Goal: Obtain resource: Download file/media

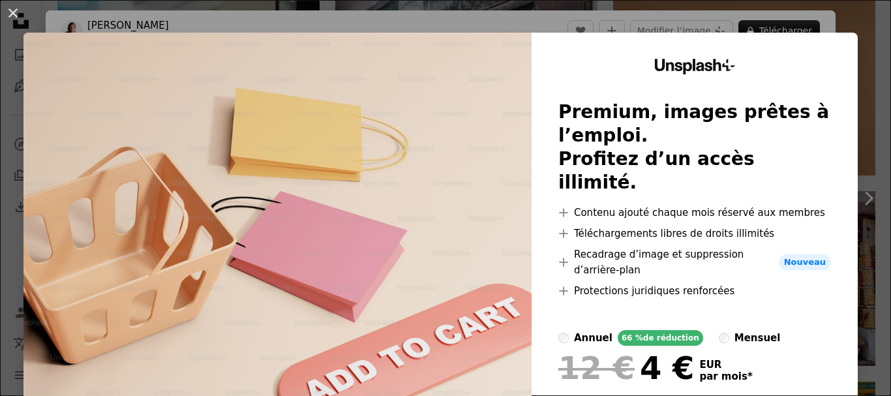
scroll to position [30745, 0]
click at [17, 7] on button "An X shape" at bounding box center [13, 13] width 16 height 16
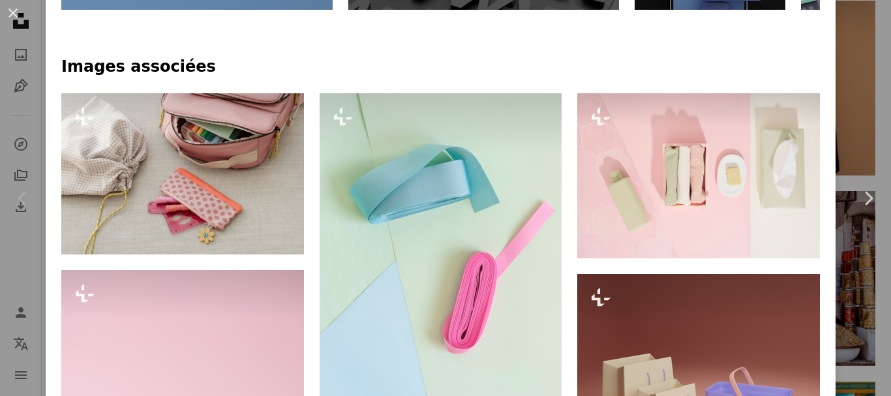
scroll to position [522, 0]
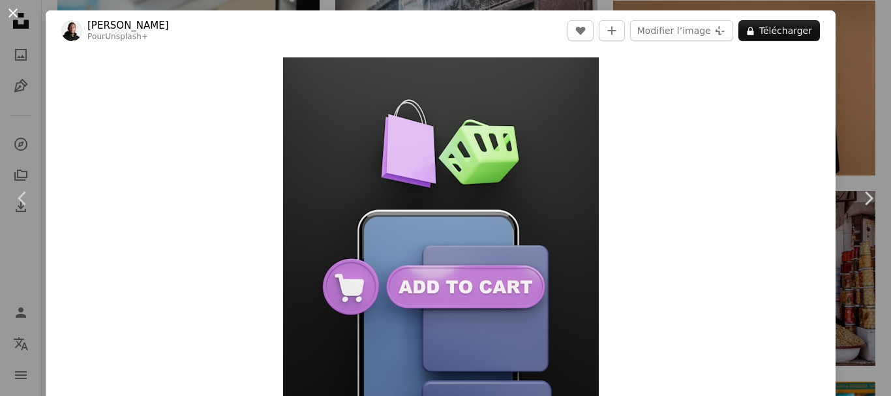
click at [19, 14] on button "An X shape" at bounding box center [13, 13] width 16 height 16
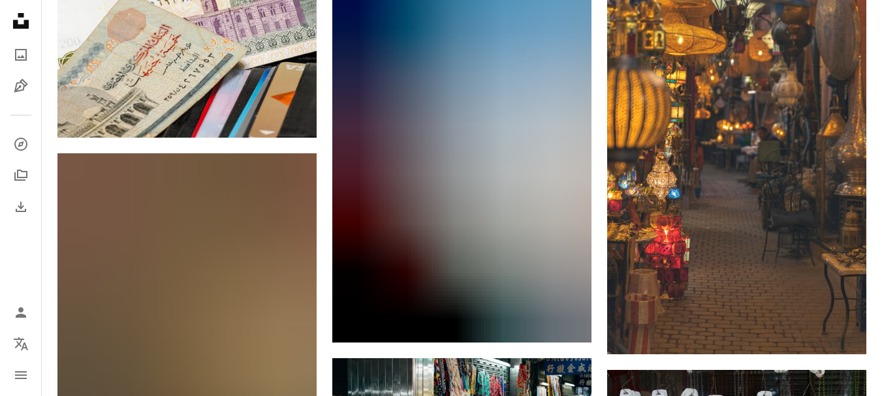
scroll to position [34593, 0]
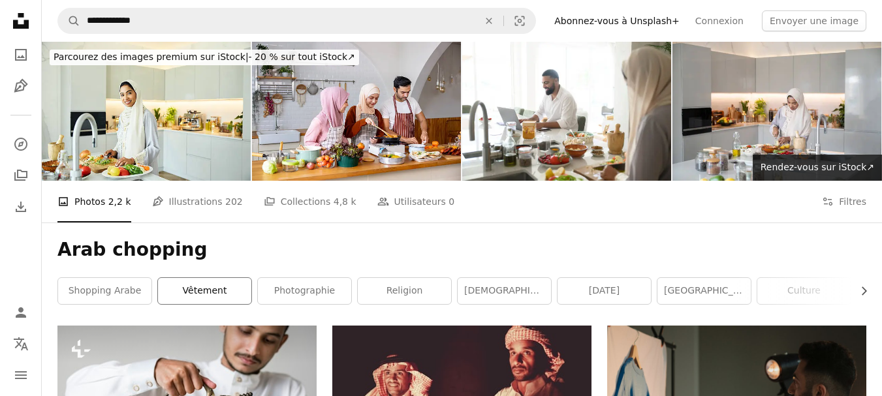
click at [226, 297] on link "vêtement" at bounding box center [204, 291] width 93 height 26
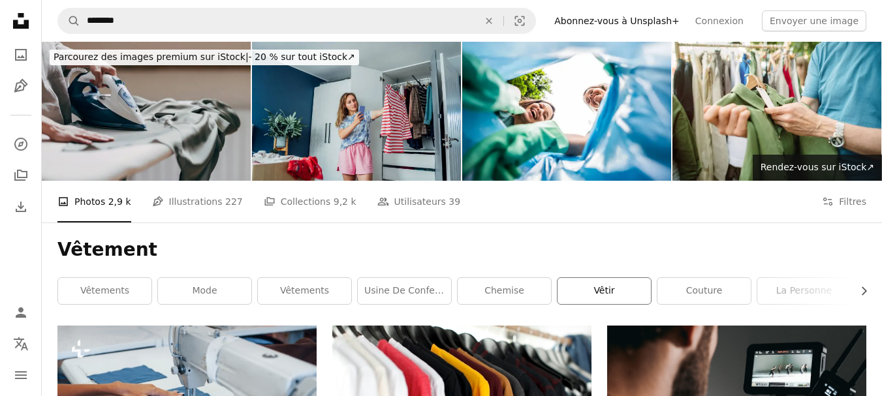
click at [622, 297] on link "vêtir" at bounding box center [603, 291] width 93 height 26
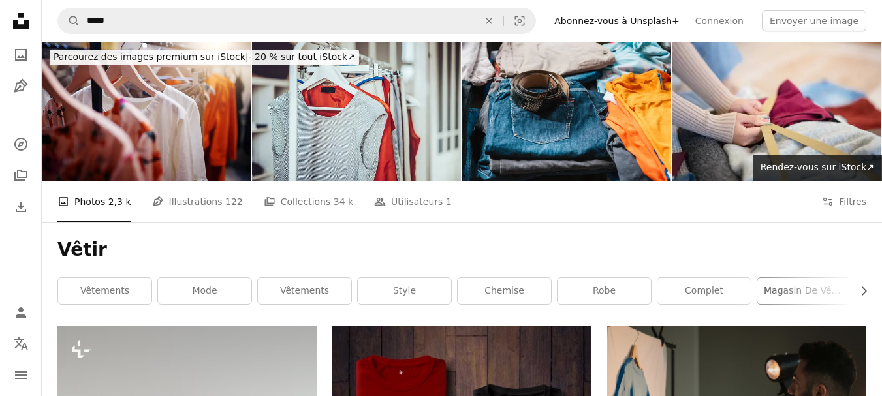
click at [784, 296] on link "magasin de vêtements" at bounding box center [803, 291] width 93 height 26
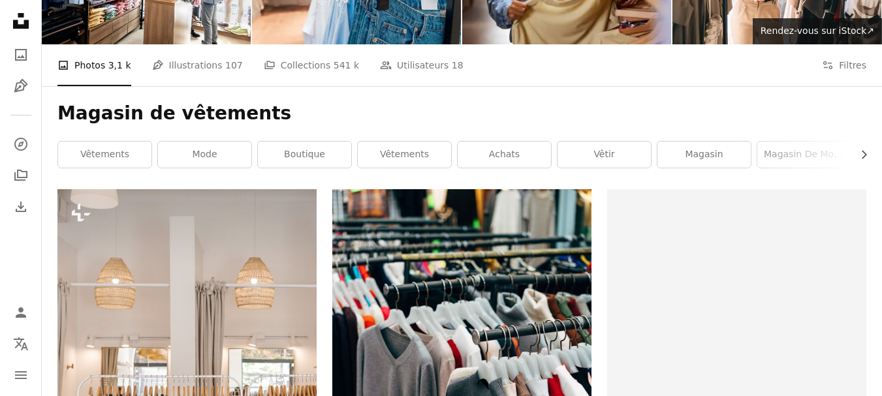
scroll to position [131, 0]
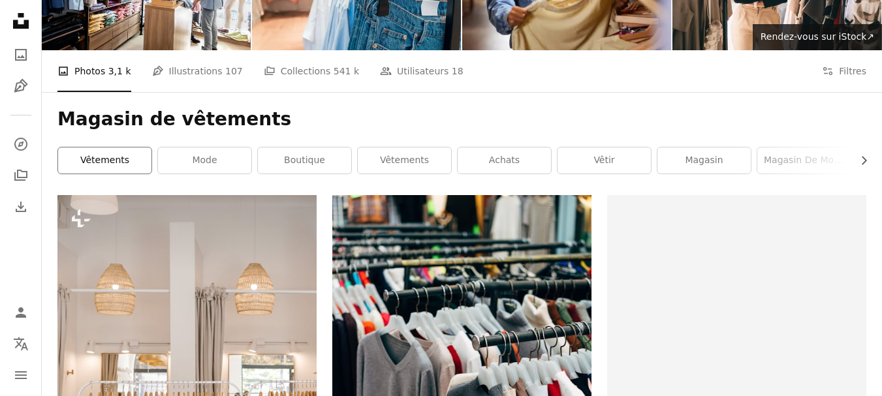
click at [106, 162] on link "Vêtements" at bounding box center [104, 160] width 93 height 26
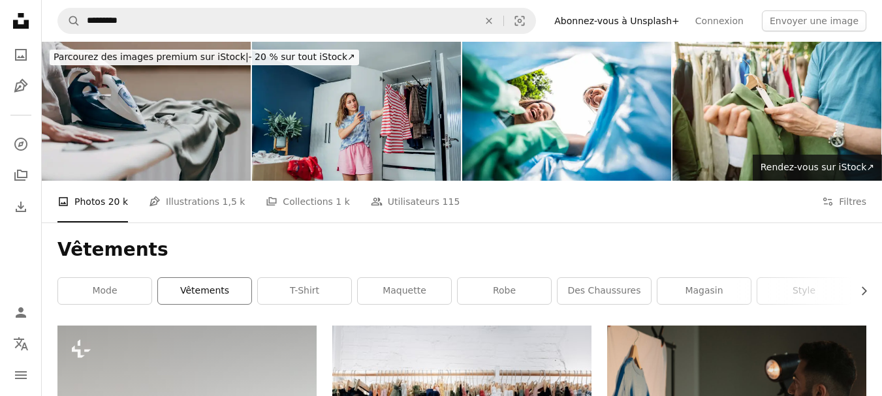
click at [200, 290] on link "Vêtements" at bounding box center [204, 291] width 93 height 26
click at [201, 290] on link "Vêtements" at bounding box center [204, 291] width 93 height 26
click at [123, 293] on link "mode" at bounding box center [104, 291] width 93 height 26
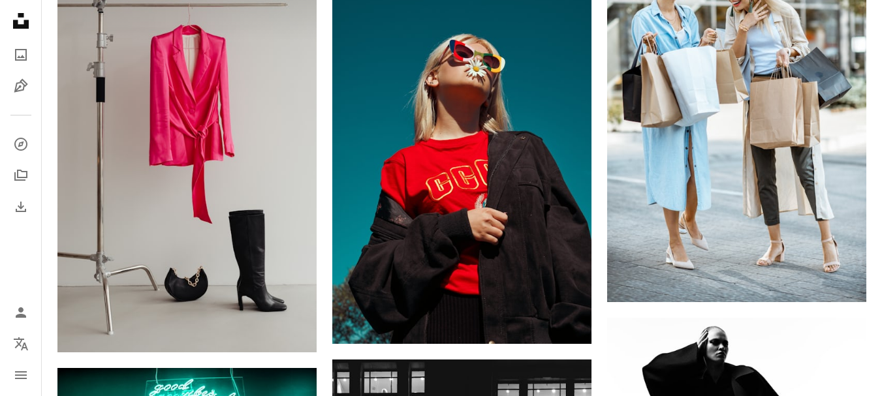
scroll to position [979, 0]
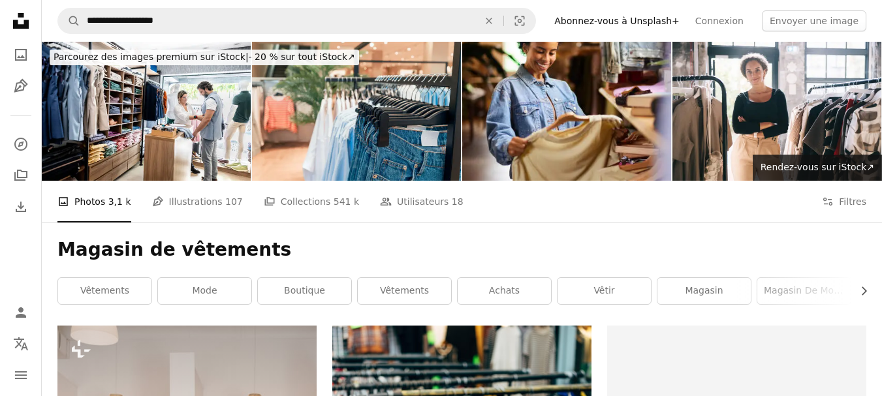
scroll to position [131, 0]
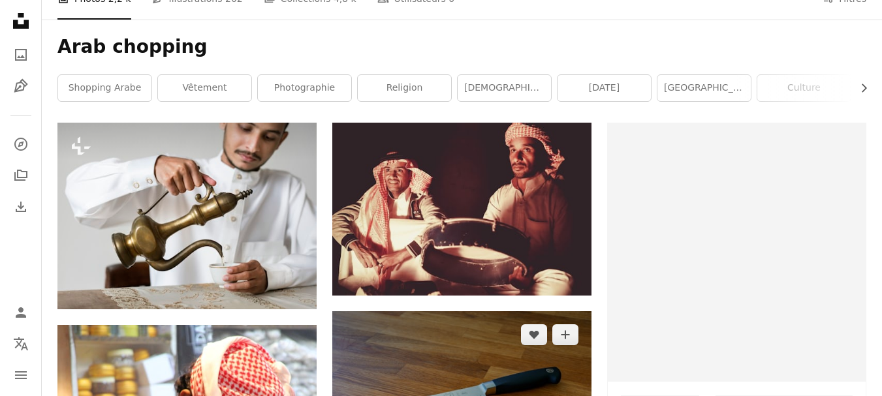
scroll to position [196, 0]
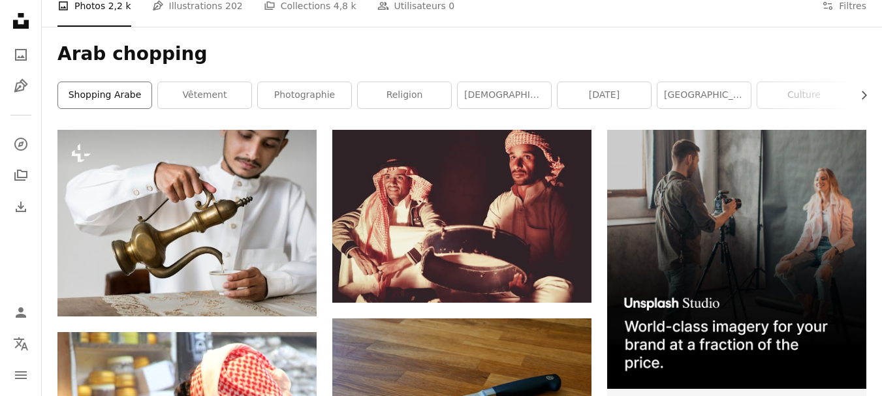
click at [117, 98] on link "Shopping arabe" at bounding box center [104, 95] width 93 height 26
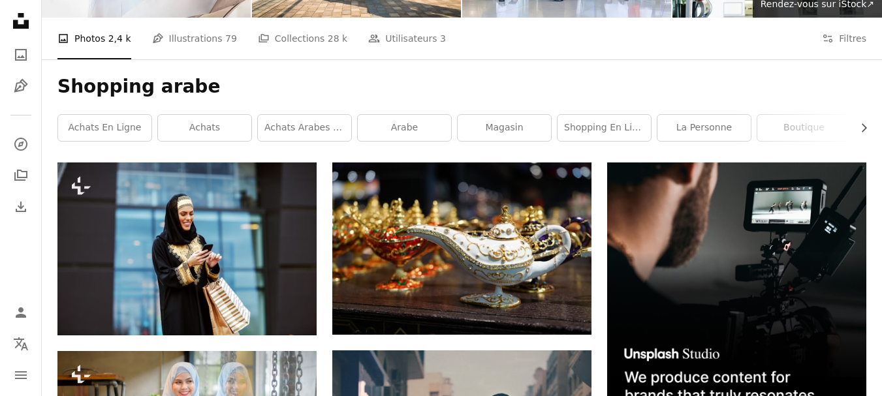
scroll to position [196, 0]
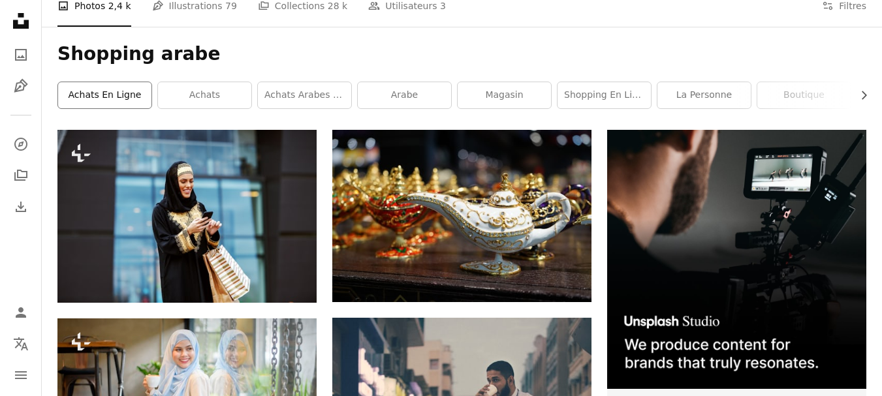
click at [116, 95] on link "achats en ligne" at bounding box center [104, 95] width 93 height 26
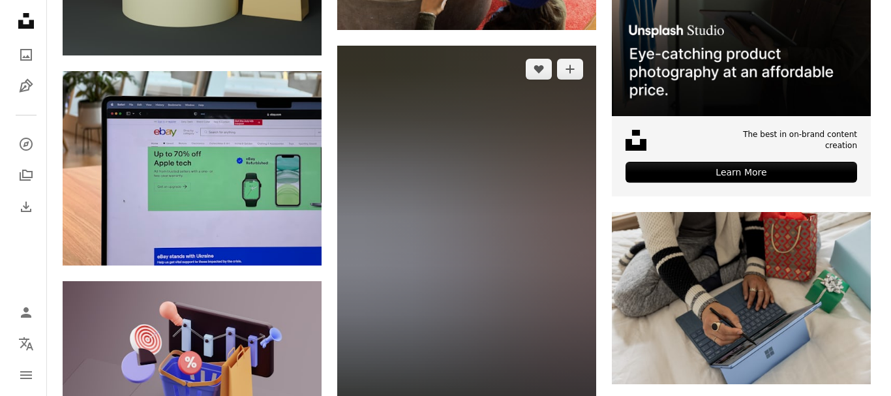
scroll to position [522, 0]
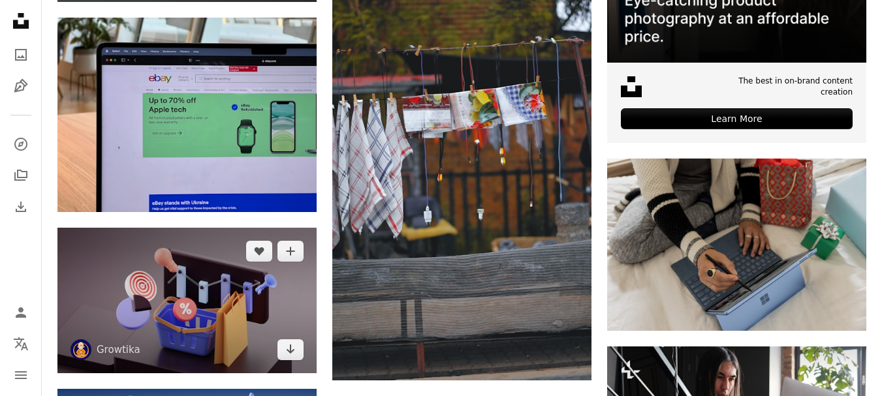
click at [175, 228] on img at bounding box center [186, 301] width 259 height 146
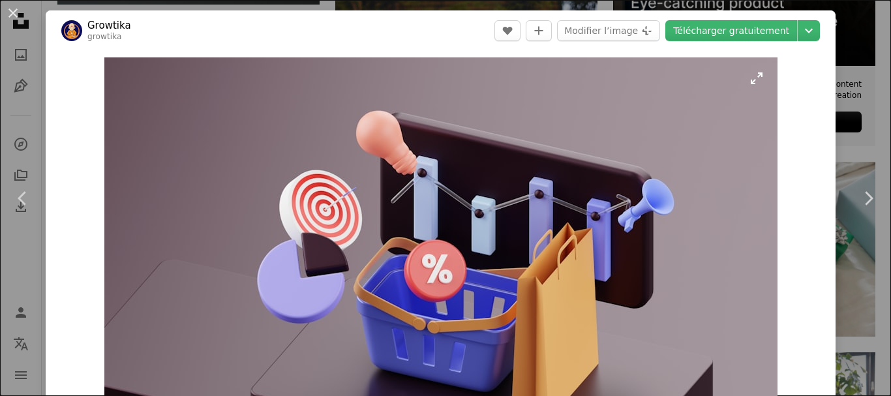
scroll to position [65, 0]
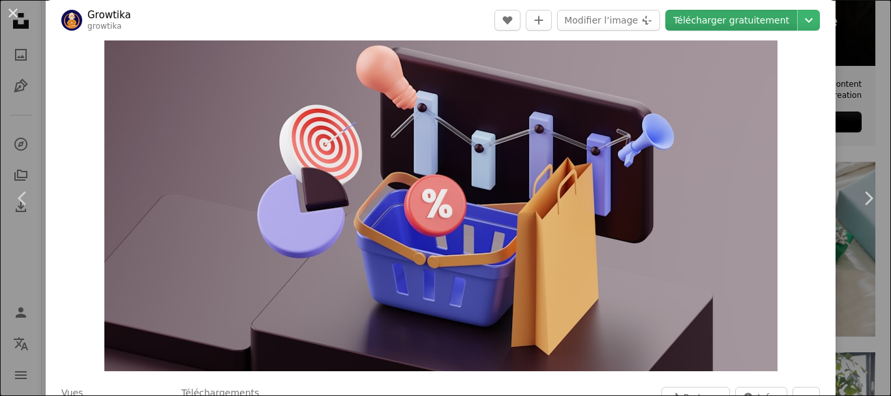
click at [715, 16] on link "Télécharger gratuitement" at bounding box center [732, 20] width 132 height 21
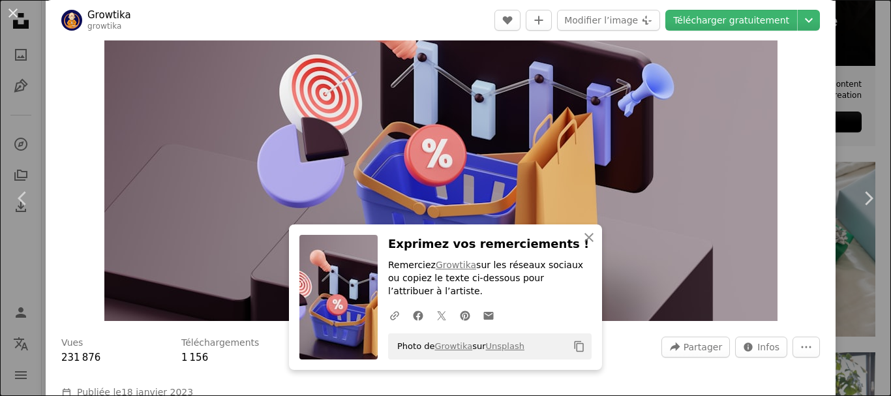
scroll to position [131, 0]
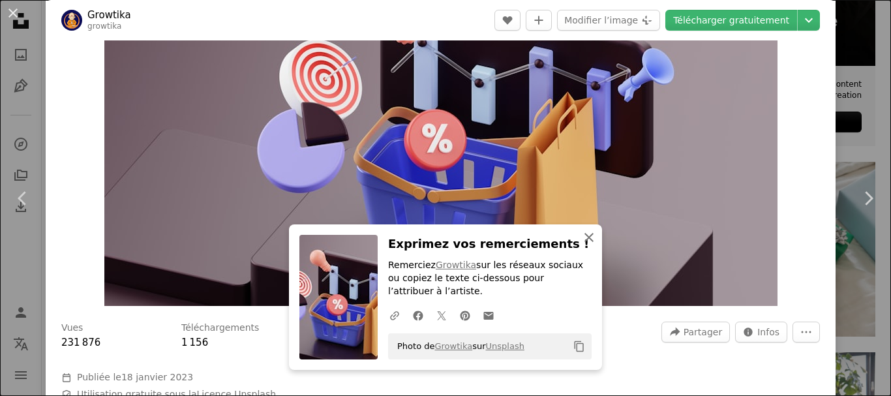
click at [583, 234] on icon "An X shape" at bounding box center [589, 238] width 16 height 16
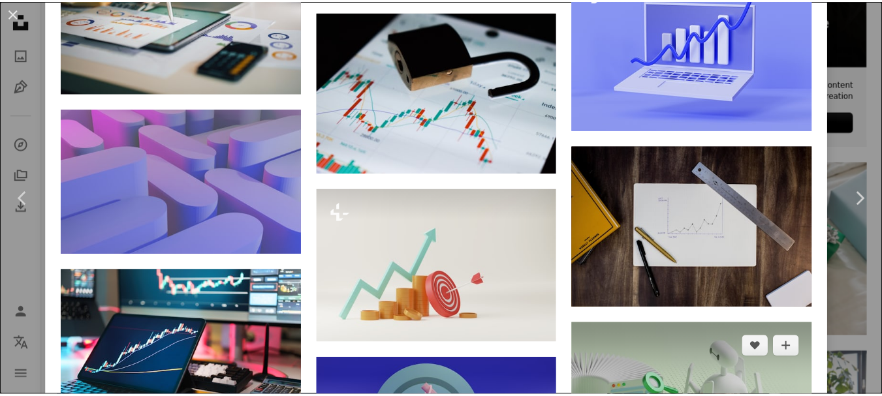
scroll to position [2769, 0]
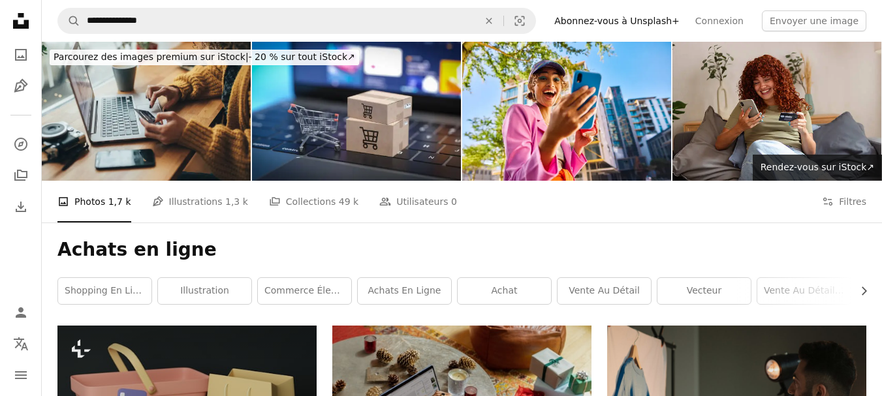
scroll to position [65, 0]
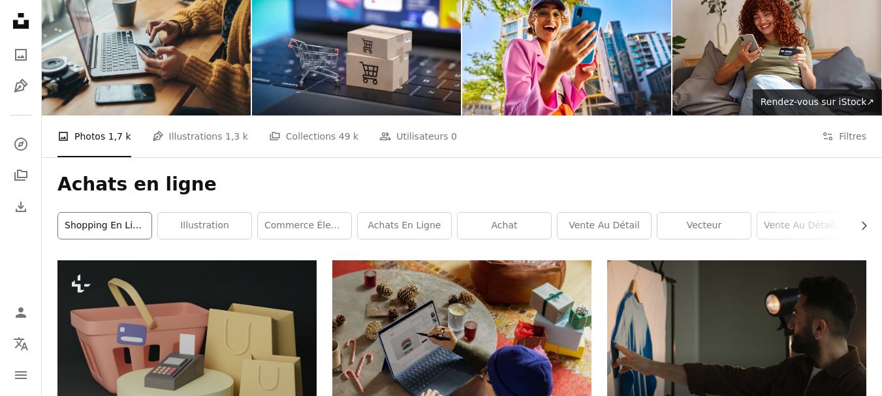
click at [135, 223] on link "shopping en ligne" at bounding box center [104, 226] width 93 height 26
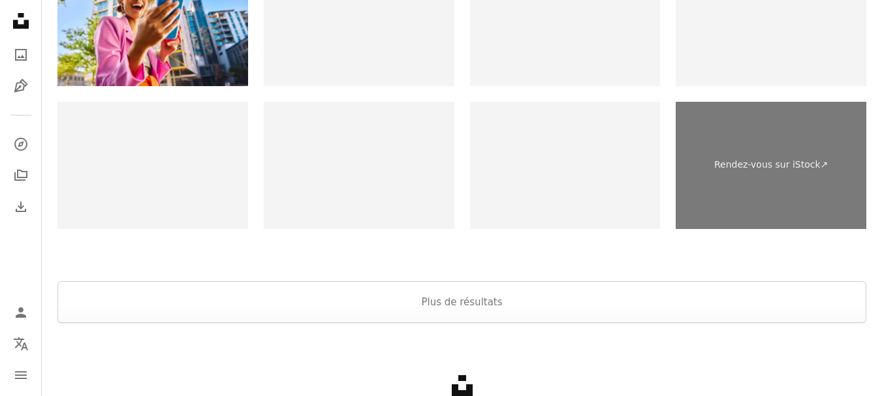
scroll to position [2183, 0]
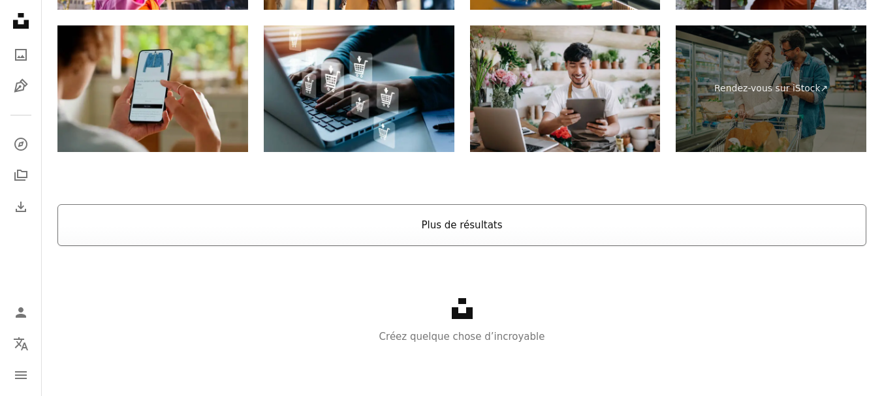
click at [486, 223] on button "Plus de résultats" at bounding box center [461, 225] width 809 height 42
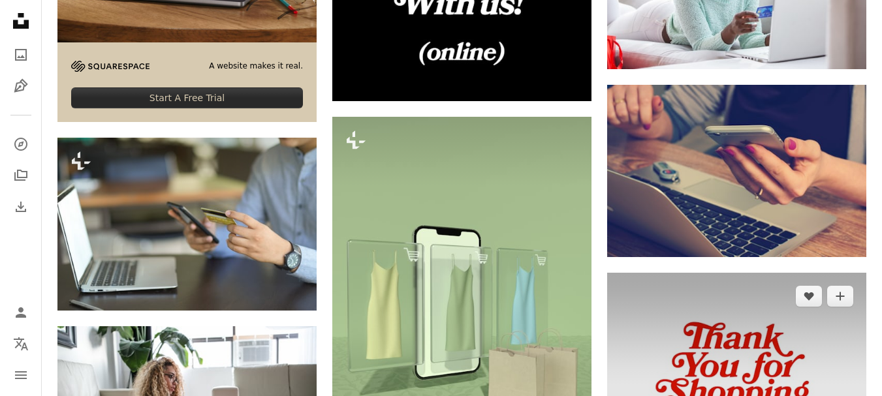
scroll to position [2705, 0]
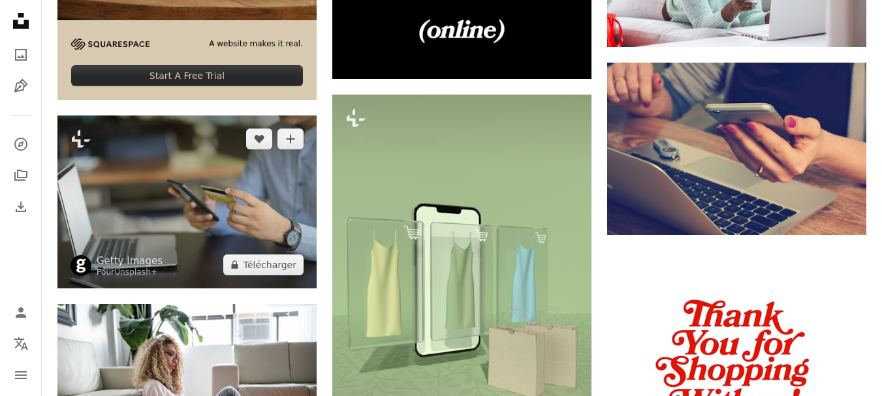
click at [173, 194] on img at bounding box center [186, 202] width 259 height 172
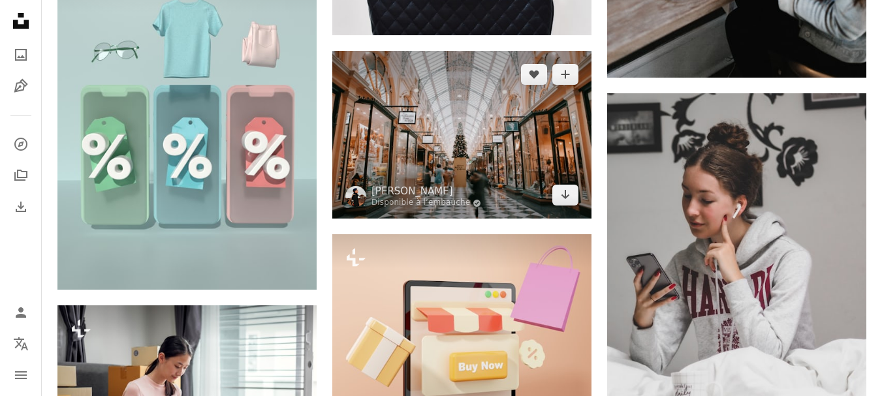
scroll to position [13407, 0]
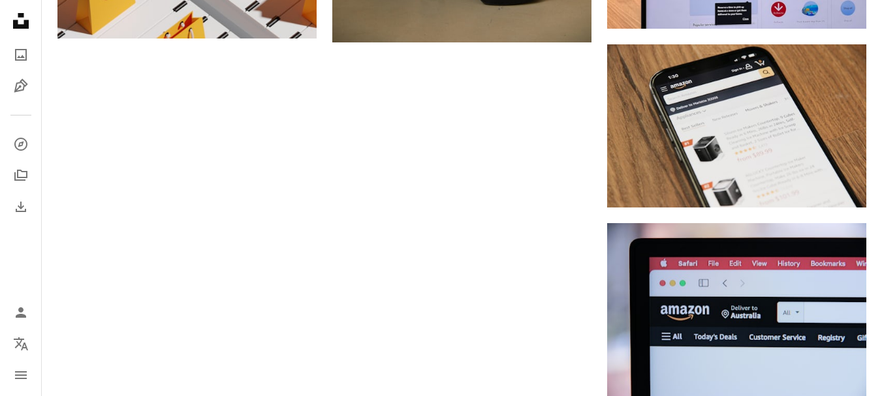
scroll to position [65, 0]
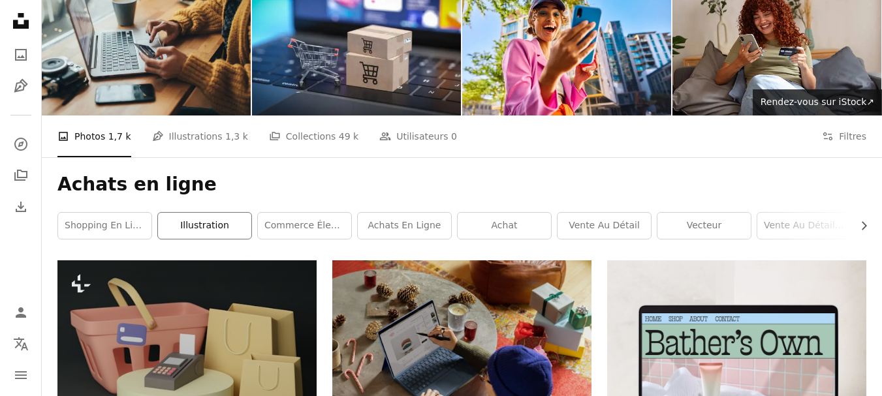
click at [235, 227] on link "illustration" at bounding box center [204, 226] width 93 height 26
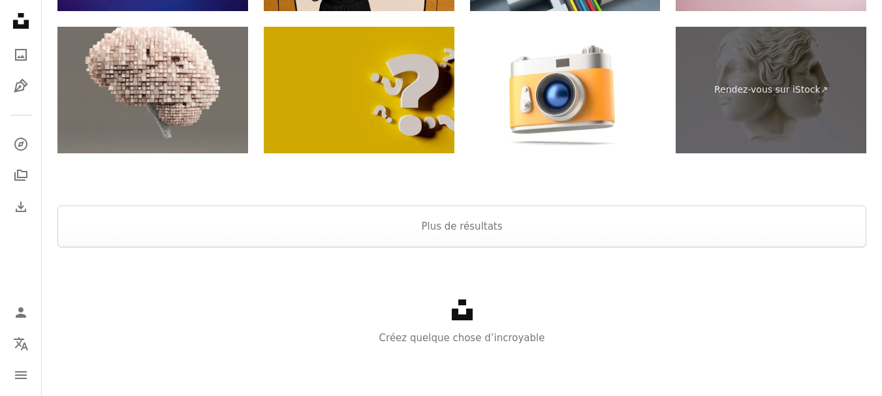
scroll to position [3062, 0]
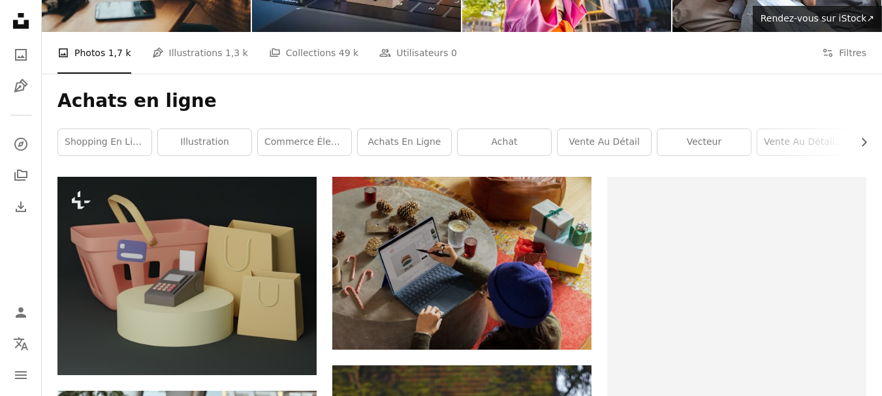
scroll to position [65, 0]
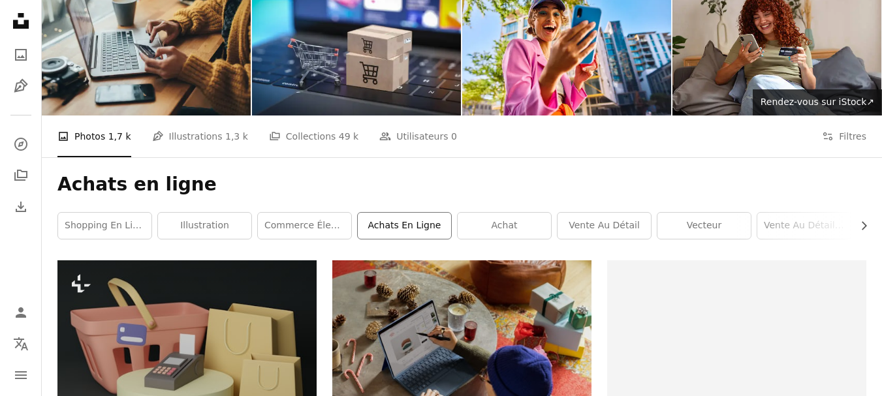
click at [418, 225] on link "achats en ligne" at bounding box center [404, 226] width 93 height 26
click at [406, 228] on link "achats en ligne" at bounding box center [404, 226] width 93 height 26
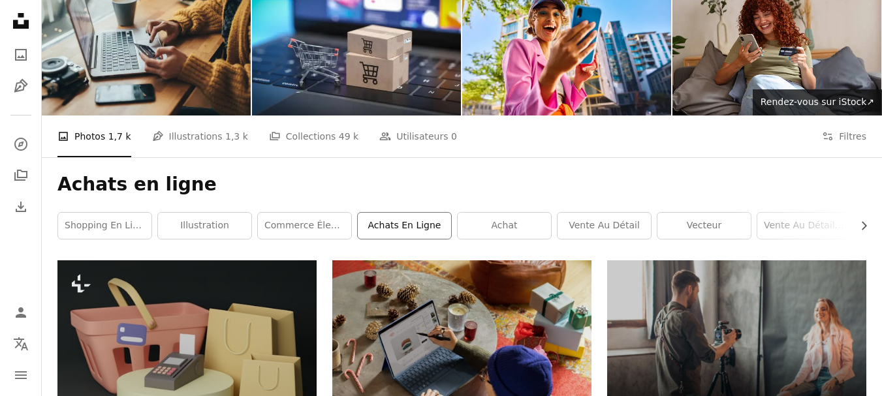
click at [405, 221] on link "achats en ligne" at bounding box center [404, 226] width 93 height 26
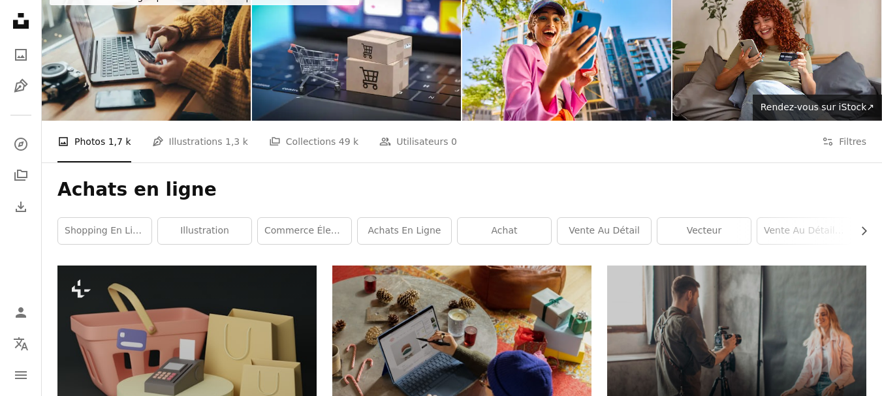
scroll to position [0, 0]
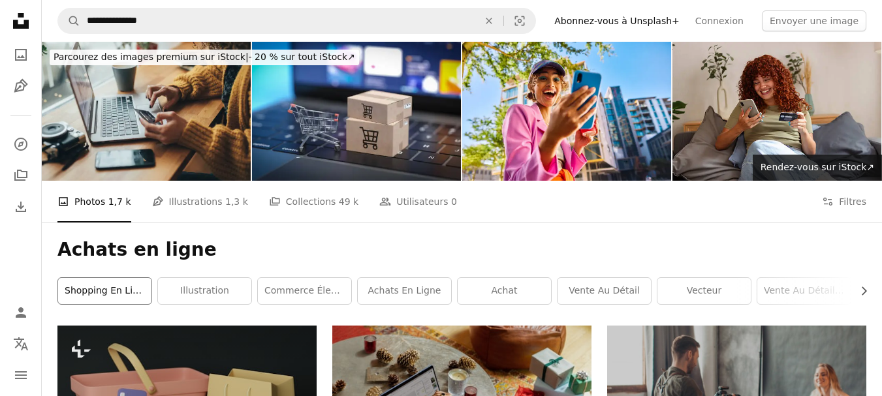
click at [127, 296] on link "shopping en ligne" at bounding box center [104, 291] width 93 height 26
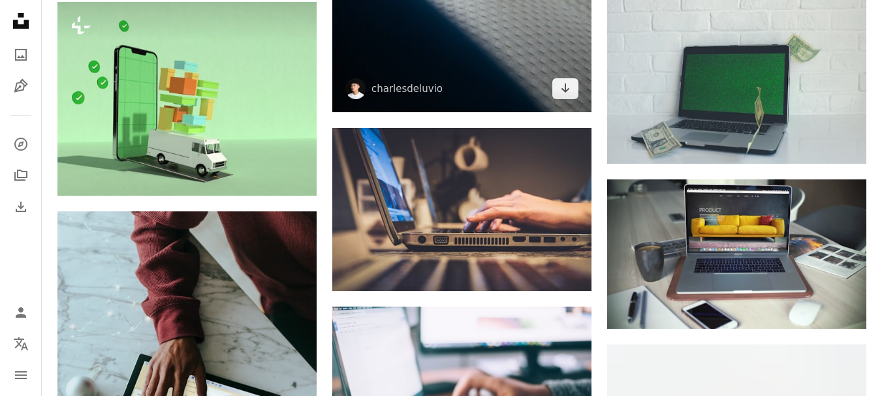
scroll to position [5155, 0]
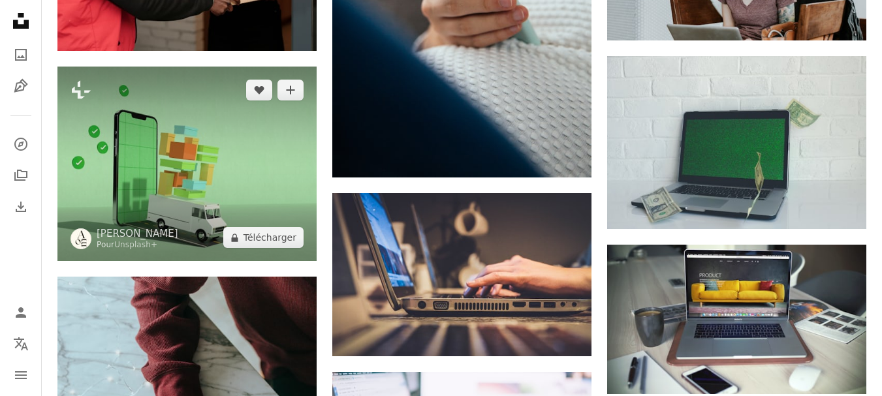
click at [287, 160] on img at bounding box center [186, 164] width 259 height 194
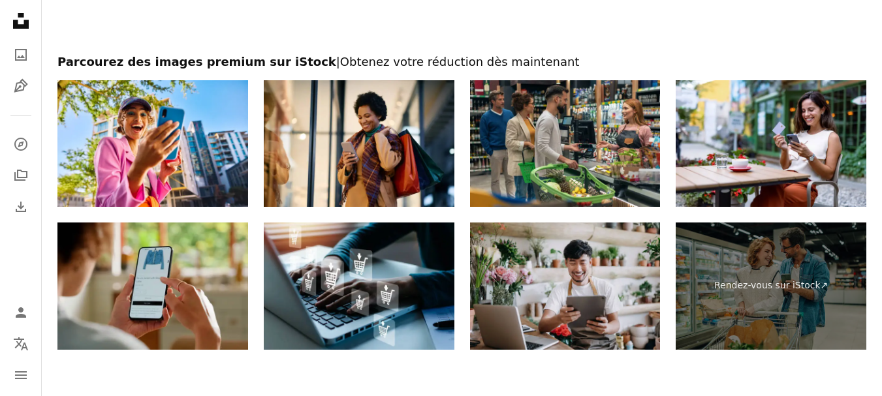
scroll to position [16325, 0]
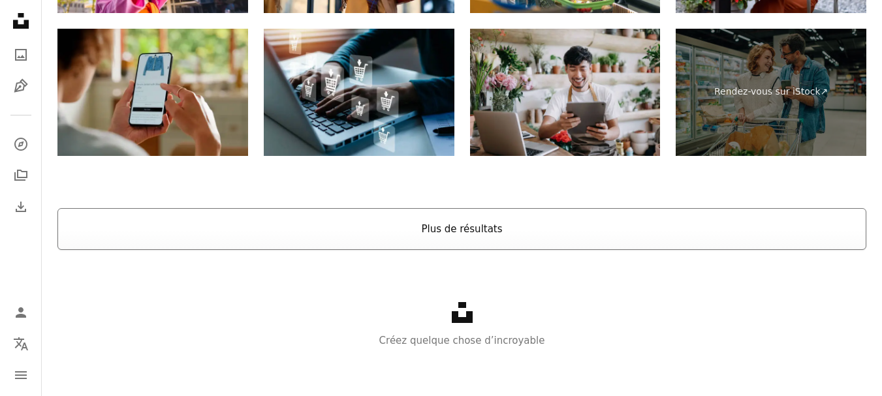
click at [482, 223] on button "Plus de résultats" at bounding box center [461, 229] width 809 height 42
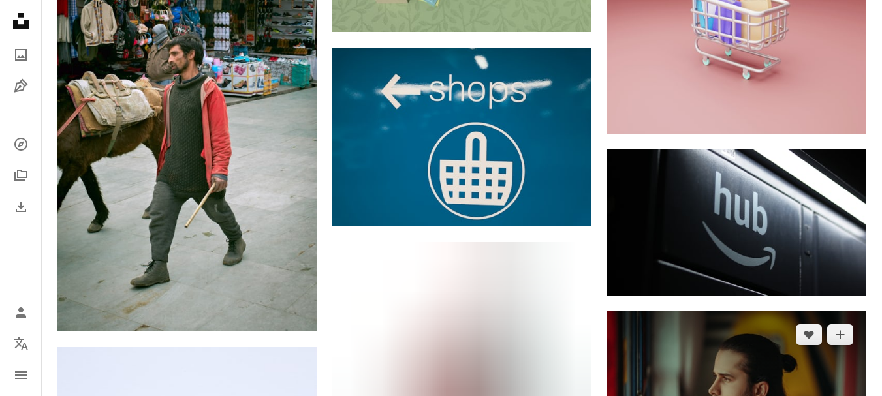
scroll to position [16651, 0]
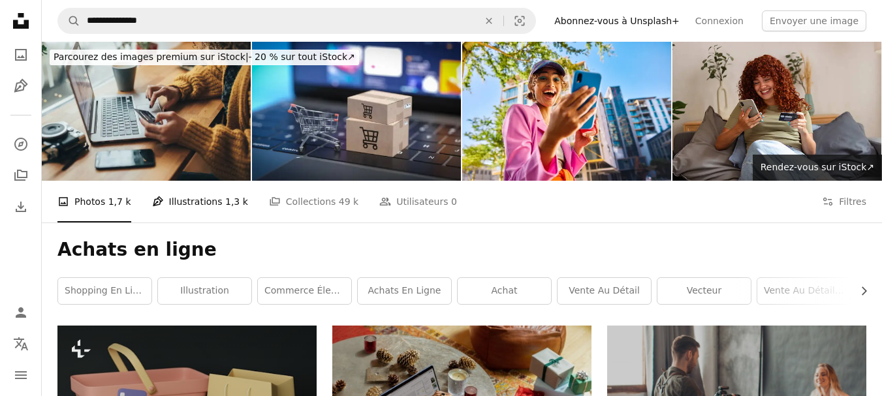
click at [202, 201] on link "Pen Tool Illustrations 1,3 k" at bounding box center [200, 202] width 96 height 42
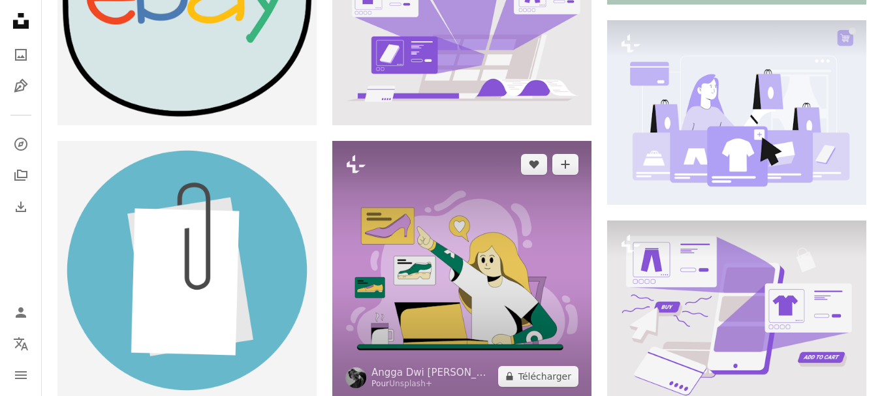
scroll to position [718, 0]
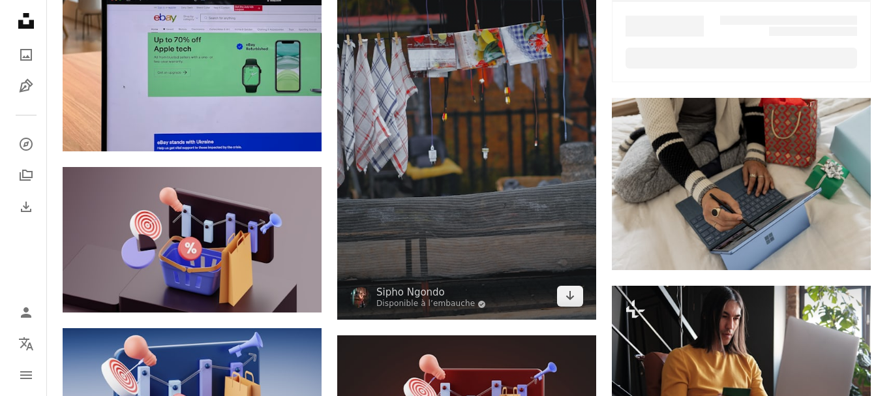
scroll to position [653, 0]
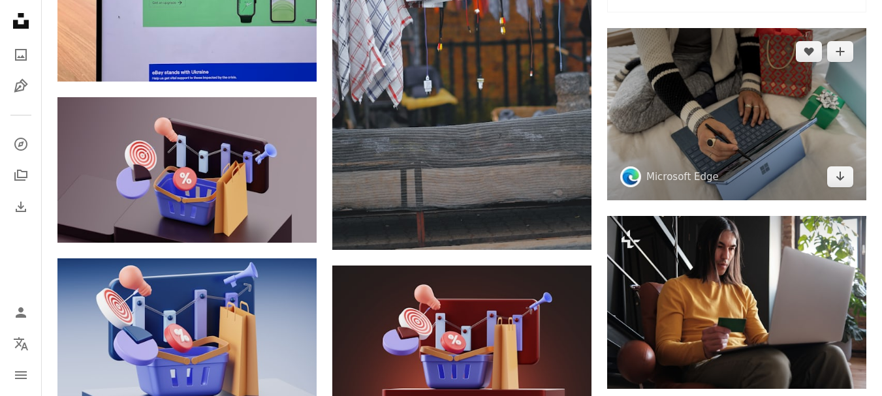
click at [720, 129] on img at bounding box center [736, 114] width 259 height 172
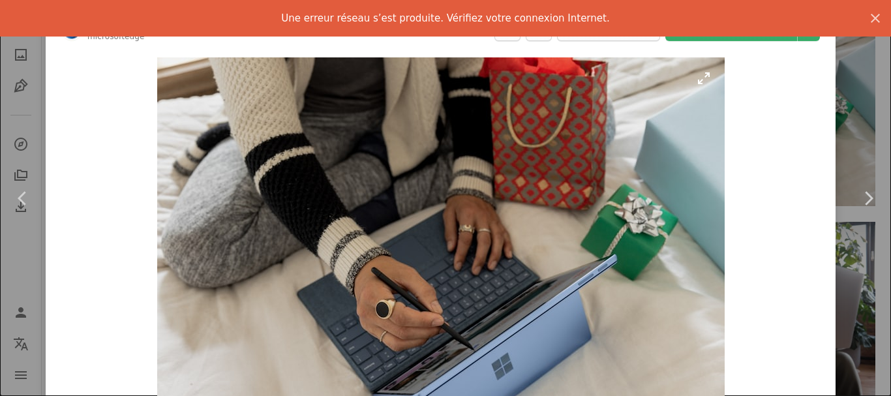
drag, startPoint x: 149, startPoint y: 181, endPoint x: 158, endPoint y: 181, distance: 8.5
click at [158, 181] on div "Zoom in" at bounding box center [441, 247] width 790 height 392
